Goal: Task Accomplishment & Management: Use online tool/utility

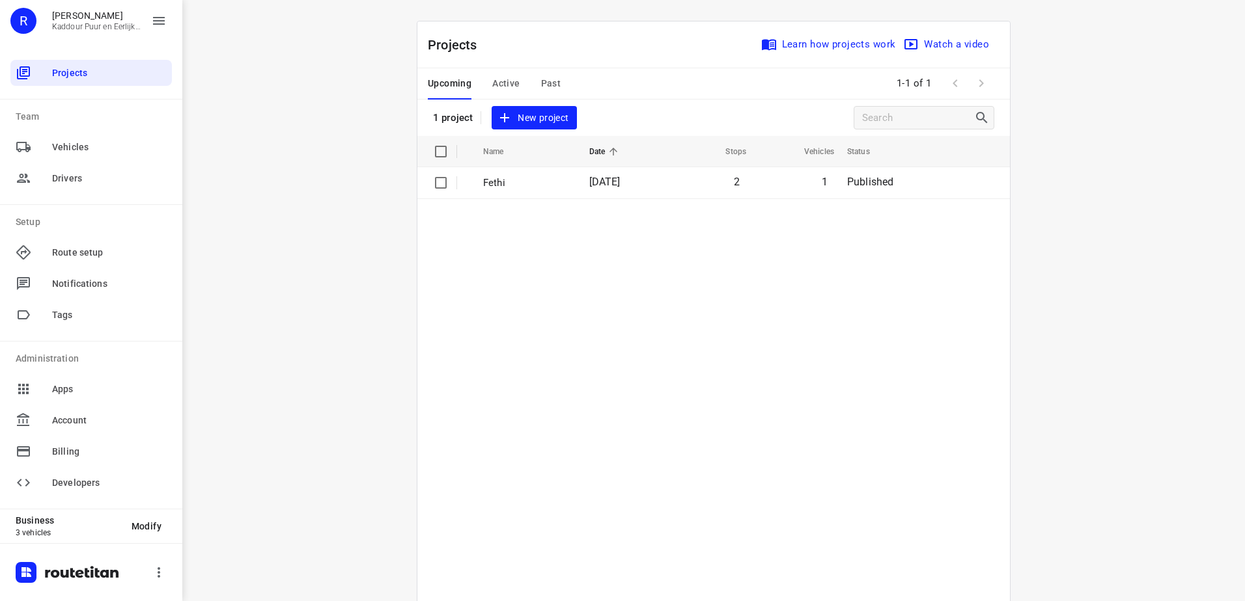
click at [492, 72] on button "Active" at bounding box center [505, 83] width 27 height 31
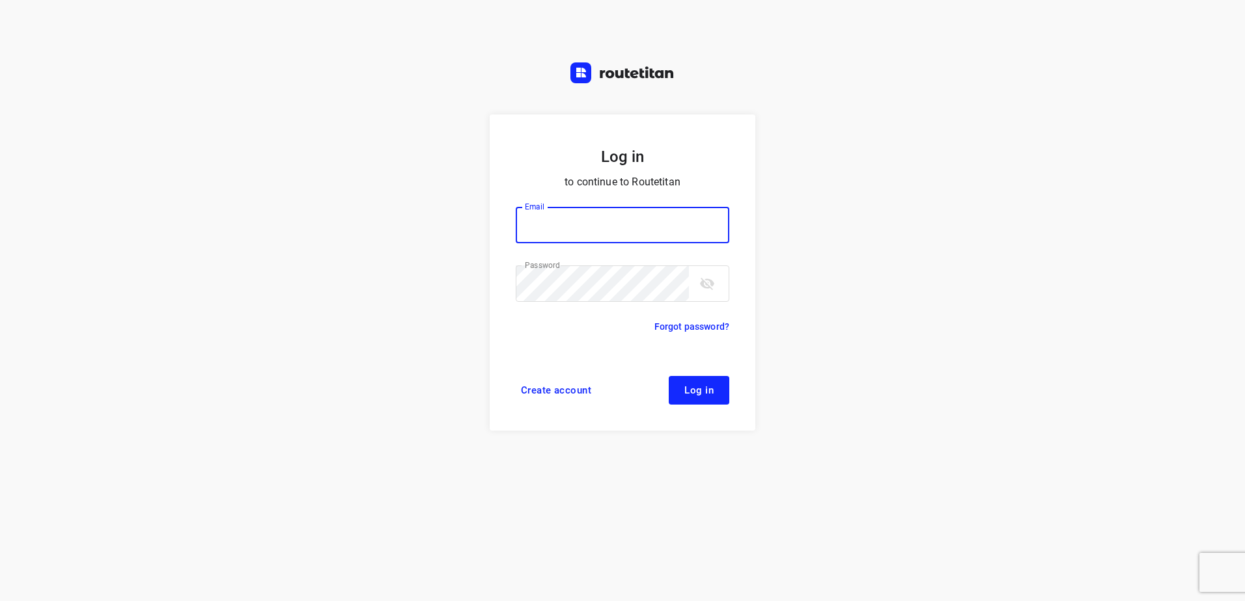
type input "horeca@kaddour.nl"
click at [717, 419] on form "Log in to continue to Routetitan Email horeca@kaddour.nl Email ​ Password Passw…" at bounding box center [623, 273] width 266 height 316
click at [710, 407] on form "Log in to continue to Routetitan Email horeca@kaddour.nl Email ​ Password Passw…" at bounding box center [623, 273] width 266 height 316
drag, startPoint x: 710, startPoint y: 407, endPoint x: 704, endPoint y: 392, distance: 16.7
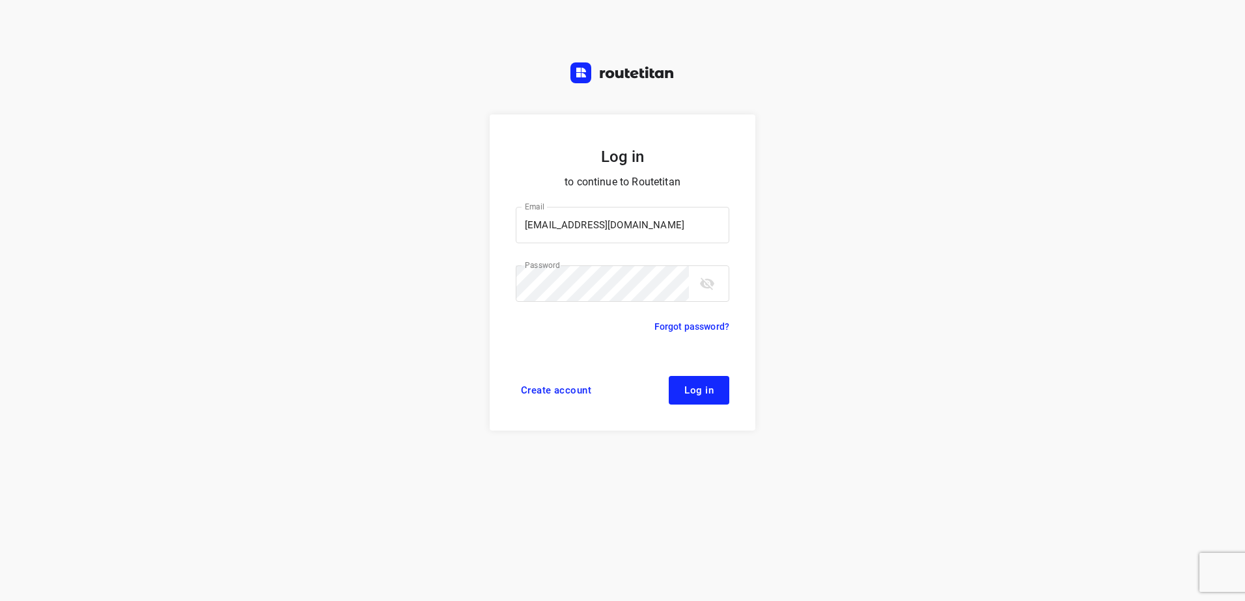
click at [704, 392] on span "Log in" at bounding box center [698, 390] width 29 height 10
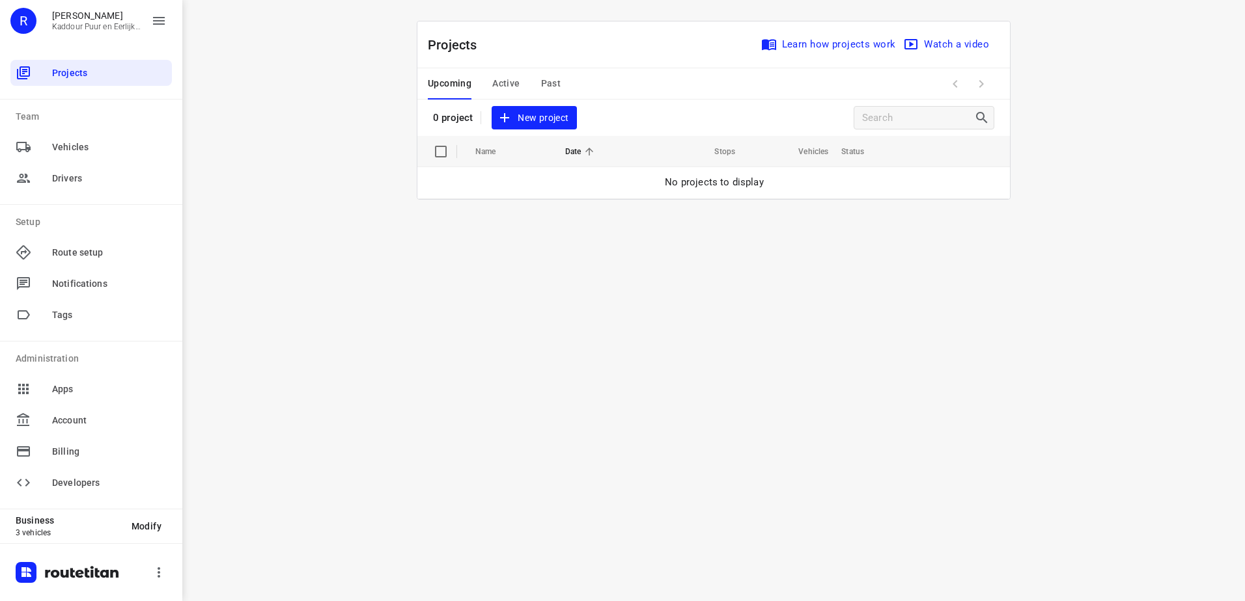
click at [514, 86] on span "Active" at bounding box center [505, 84] width 27 height 16
click at [503, 78] on span "Active" at bounding box center [505, 84] width 27 height 16
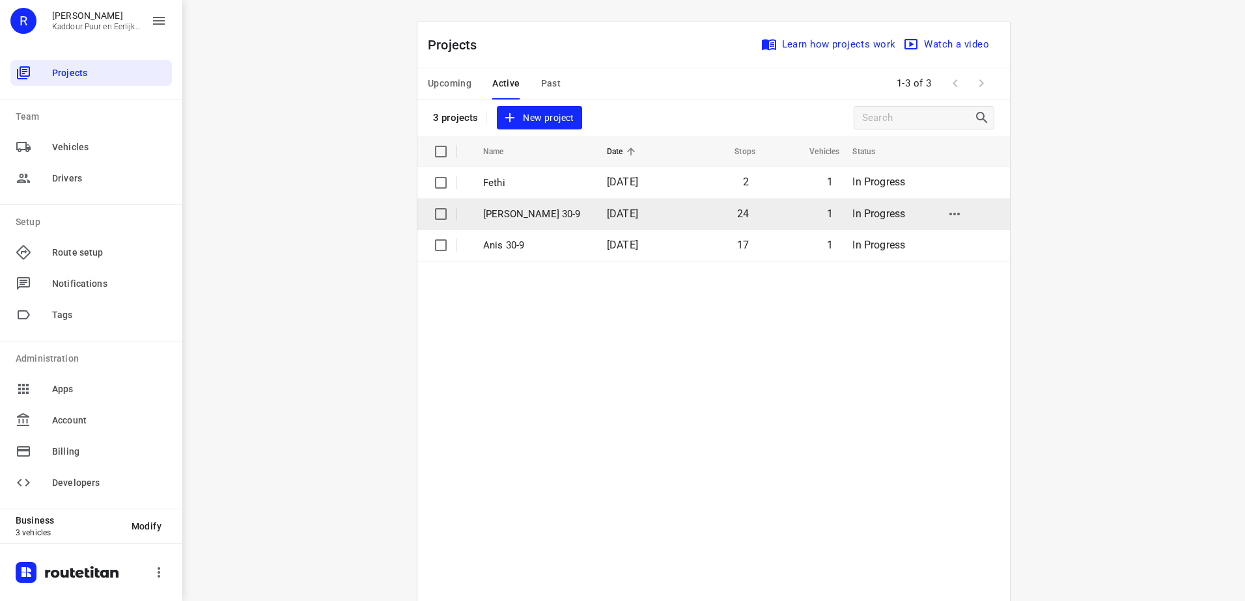
click at [543, 221] on p "[PERSON_NAME] 30-9" at bounding box center [535, 214] width 104 height 15
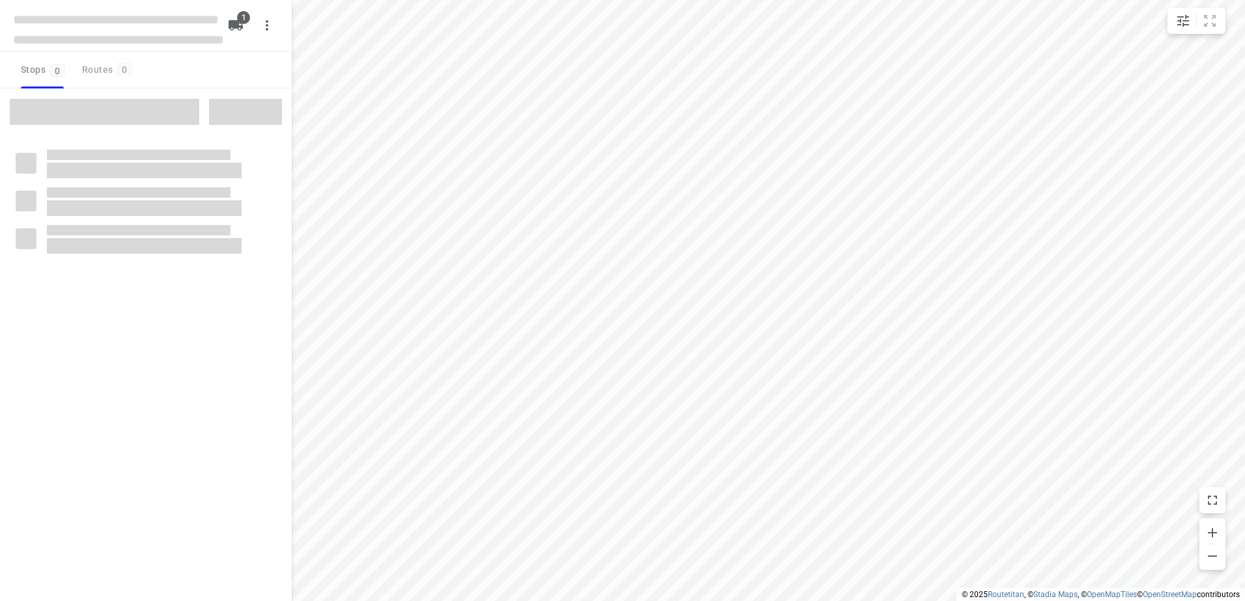
type input "distance"
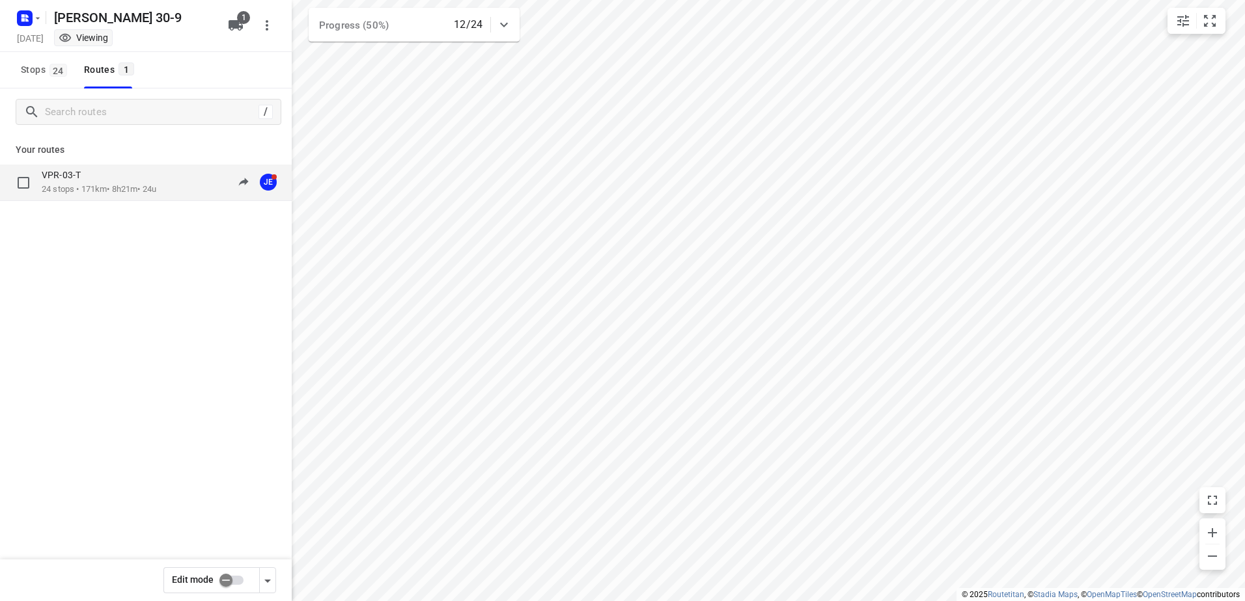
click at [45, 179] on p "VPR-03-T" at bounding box center [65, 175] width 47 height 12
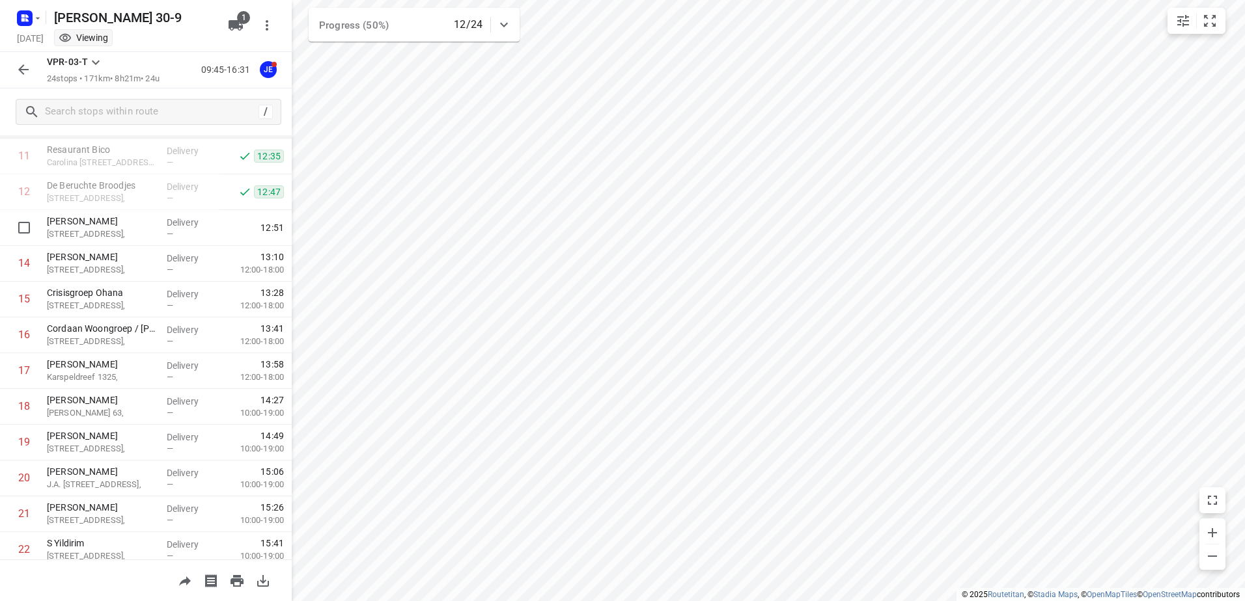
scroll to position [572, 0]
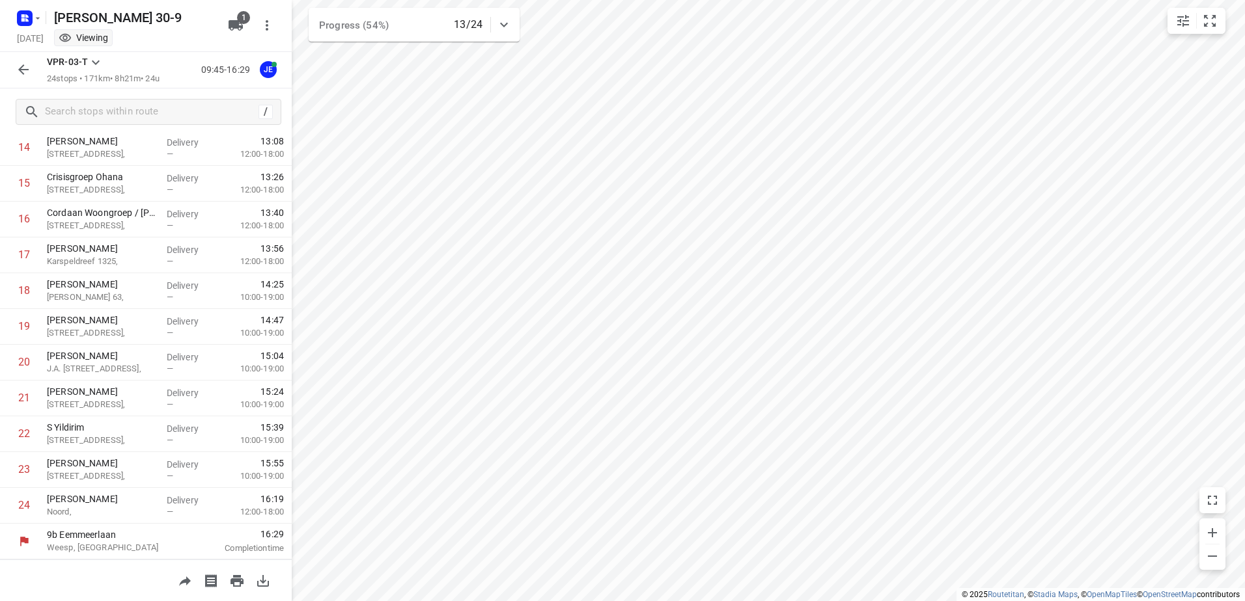
click at [7, 62] on div "VPR-03-T 24 stops • 171km • 8h21m • 24u 09:45-16:29 JE" at bounding box center [146, 70] width 292 height 36
click at [13, 62] on button "button" at bounding box center [23, 70] width 26 height 26
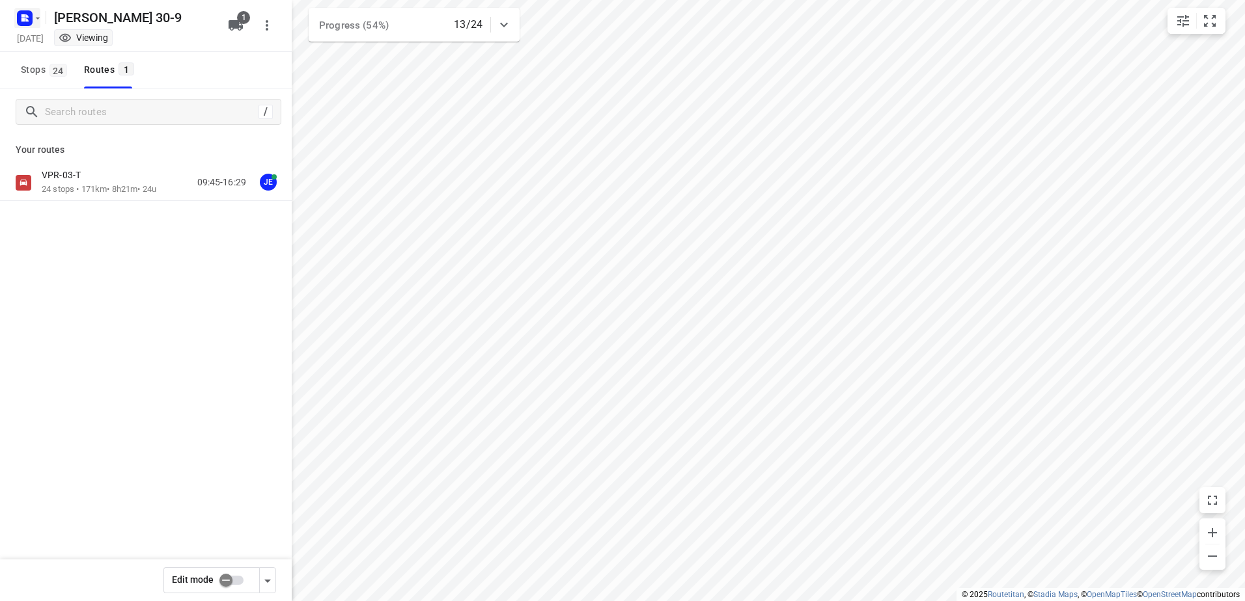
click at [20, 22] on rect "button" at bounding box center [25, 18] width 16 height 16
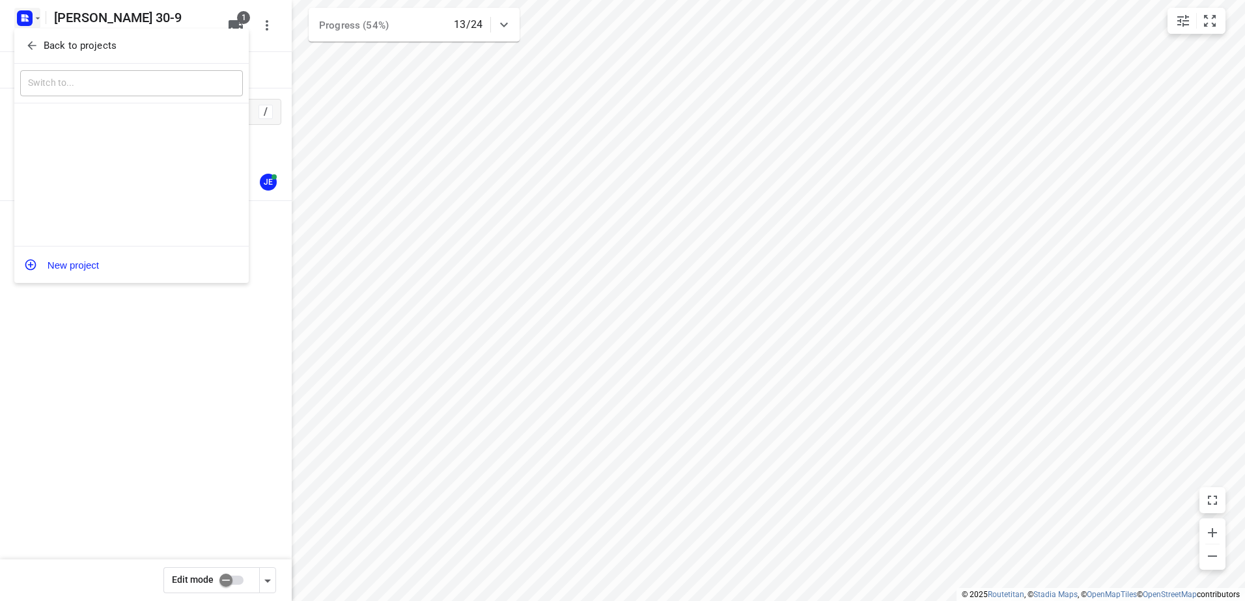
click at [98, 50] on p "Back to projects" at bounding box center [80, 45] width 73 height 15
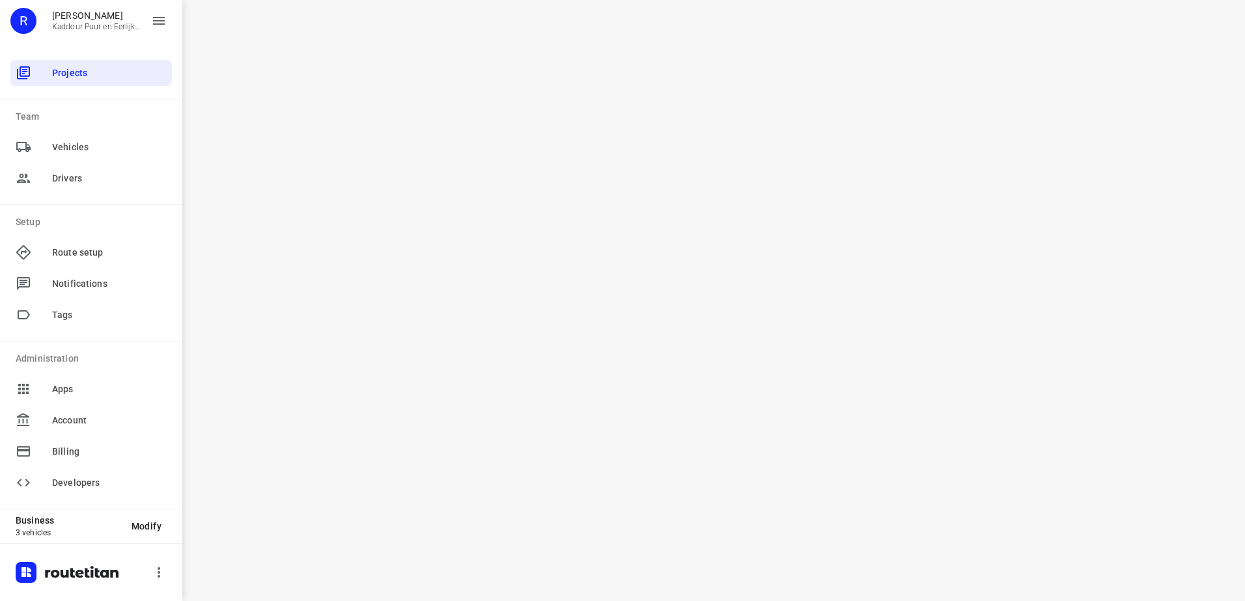
click at [844, 393] on div "i © 2025 Routetitan , © Stadia Maps , © OpenMapTiles © OpenStreetMap contributo…" at bounding box center [713, 300] width 1062 height 601
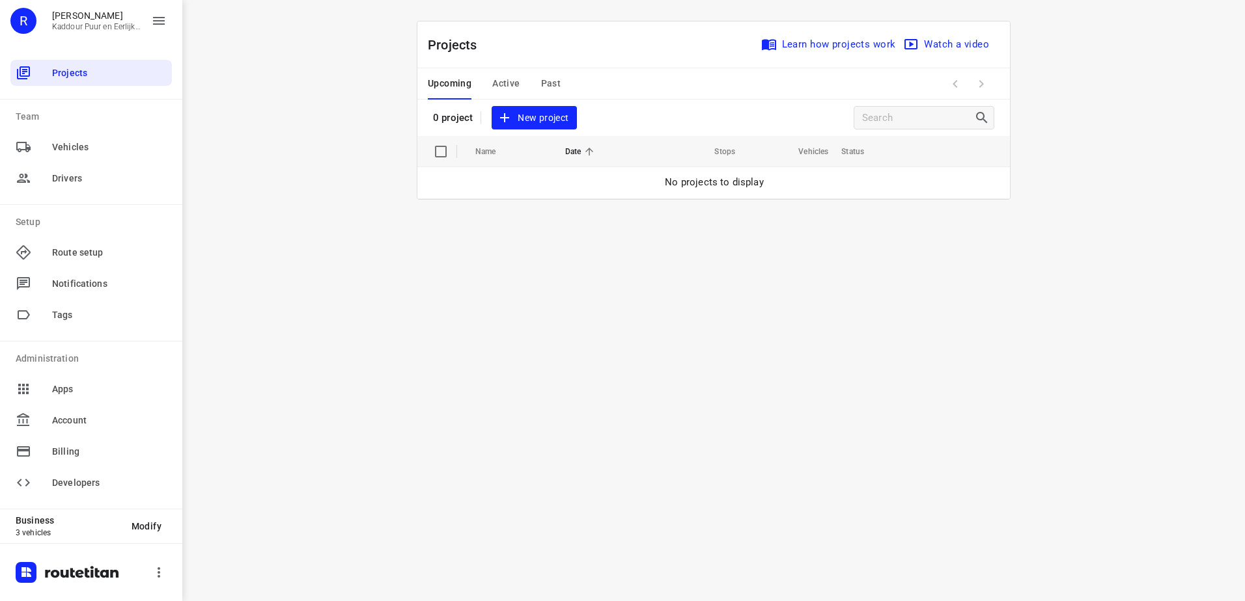
click at [504, 91] on span "Active" at bounding box center [505, 84] width 27 height 16
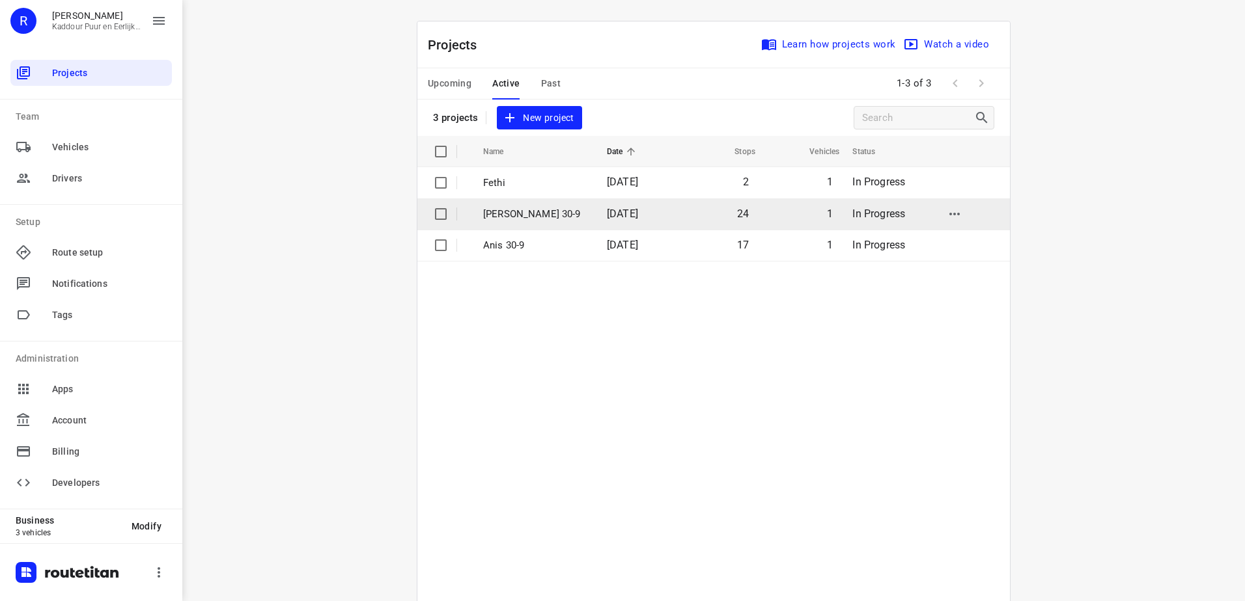
click at [541, 217] on p "[PERSON_NAME] 30-9" at bounding box center [535, 214] width 104 height 15
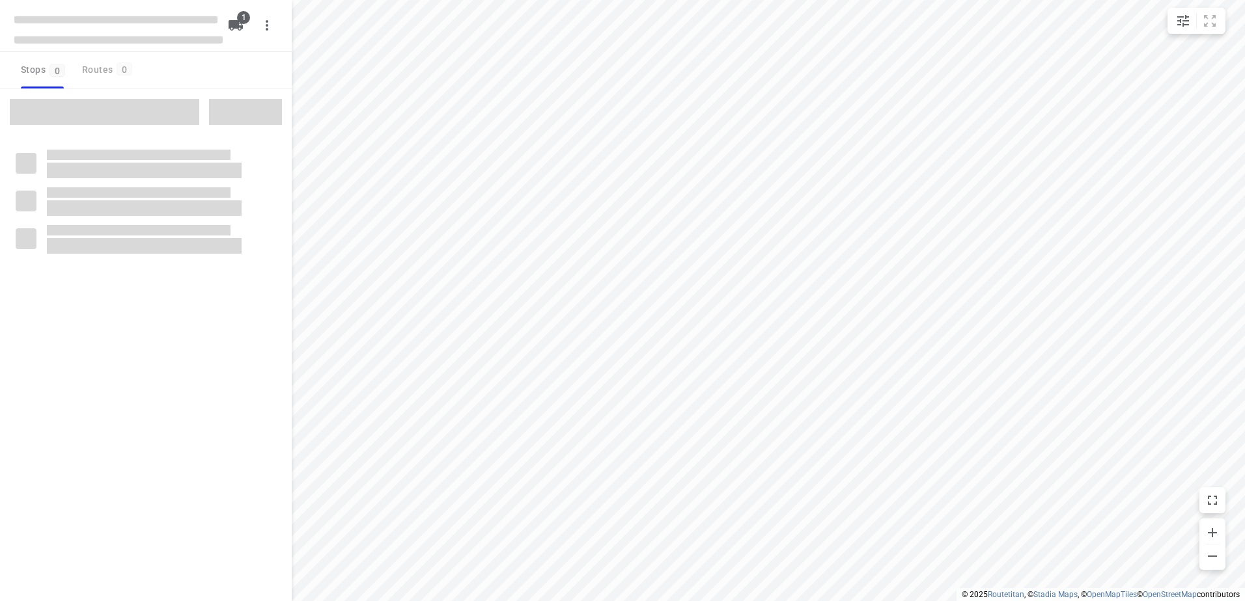
type input "distance"
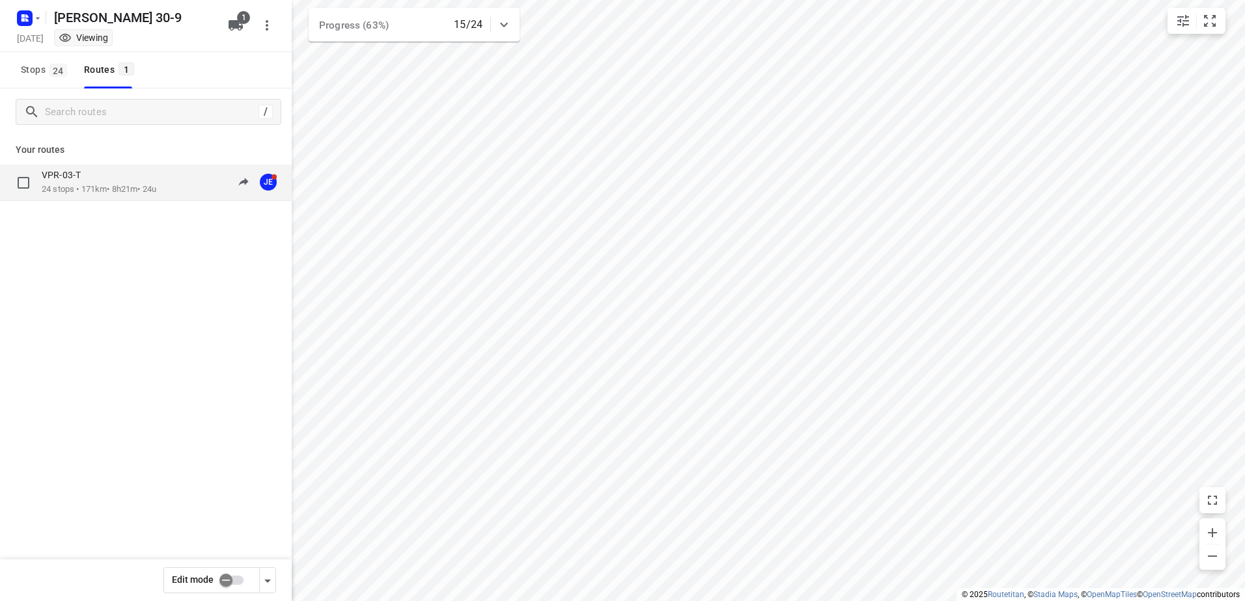
click at [79, 186] on p "24 stops • 171km • 8h21m • 24u" at bounding box center [99, 190] width 115 height 12
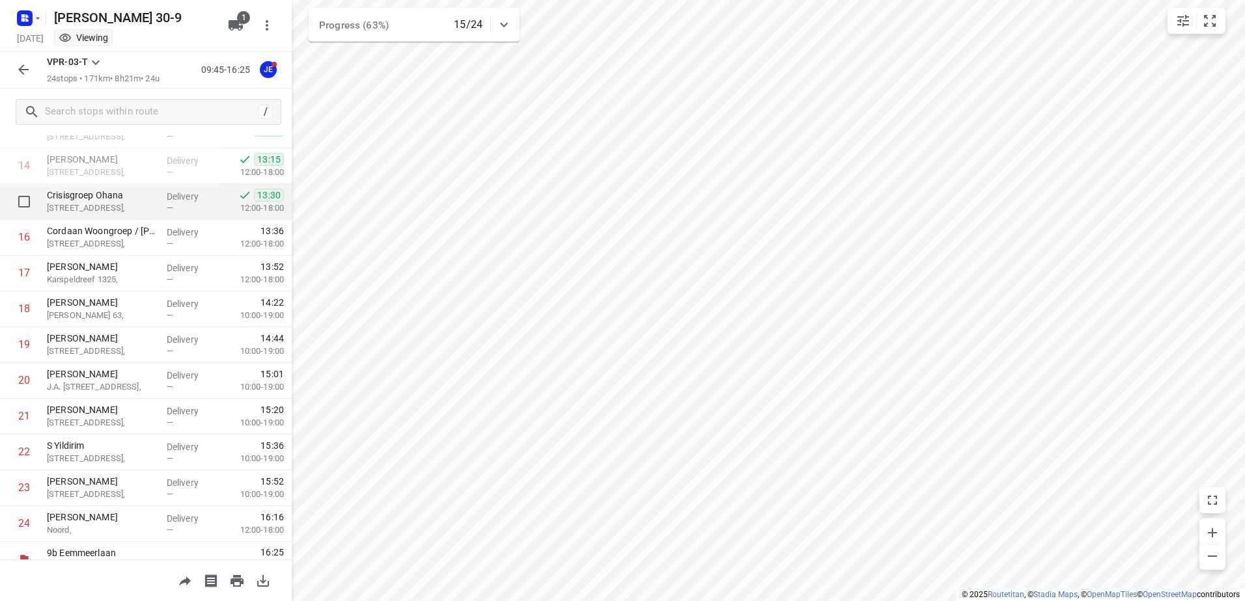
scroll to position [572, 0]
